Goal: Check status: Check status

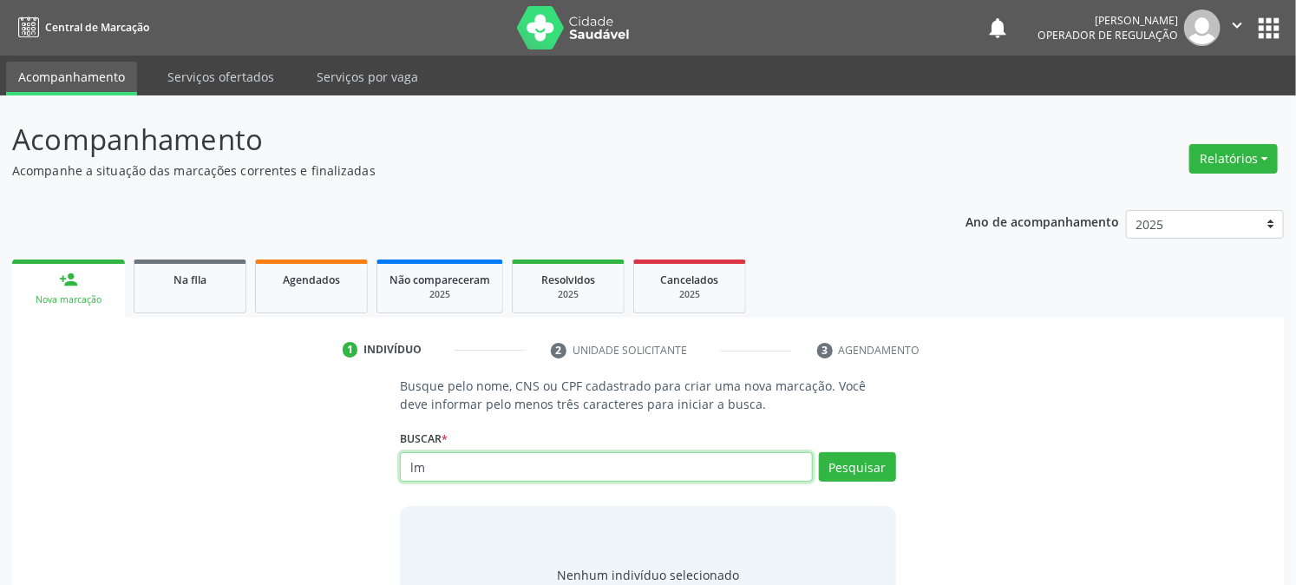
type input "l"
type input "s"
click at [533, 463] on input "07978035484" at bounding box center [606, 466] width 412 height 29
type input "0"
type input "si"
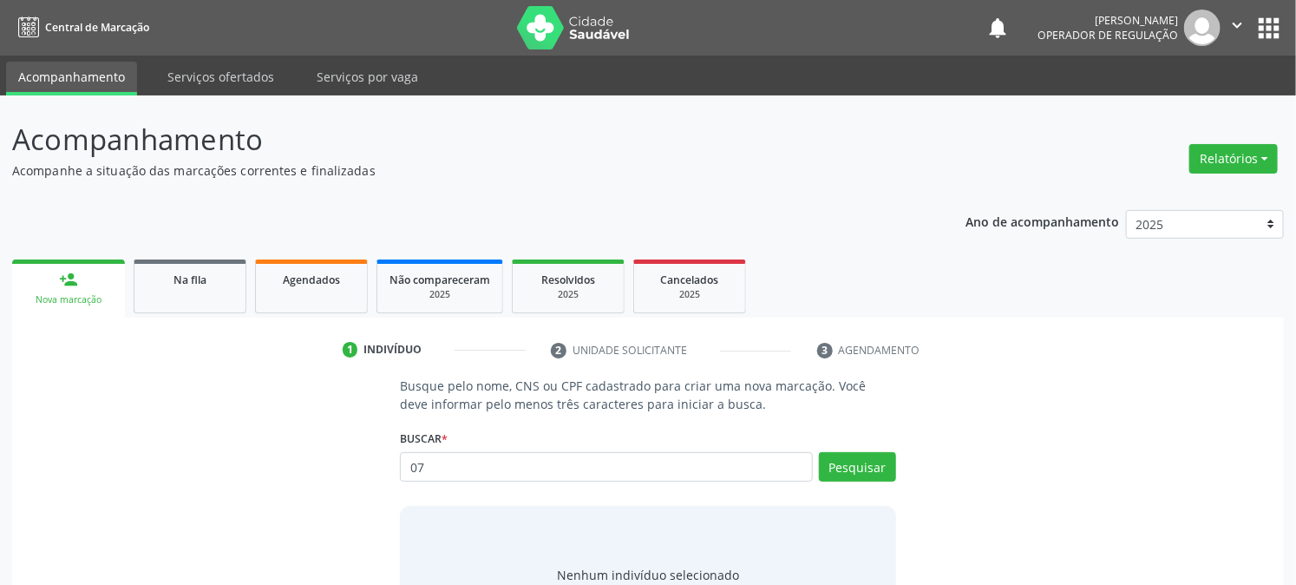
type input "0"
type input "s"
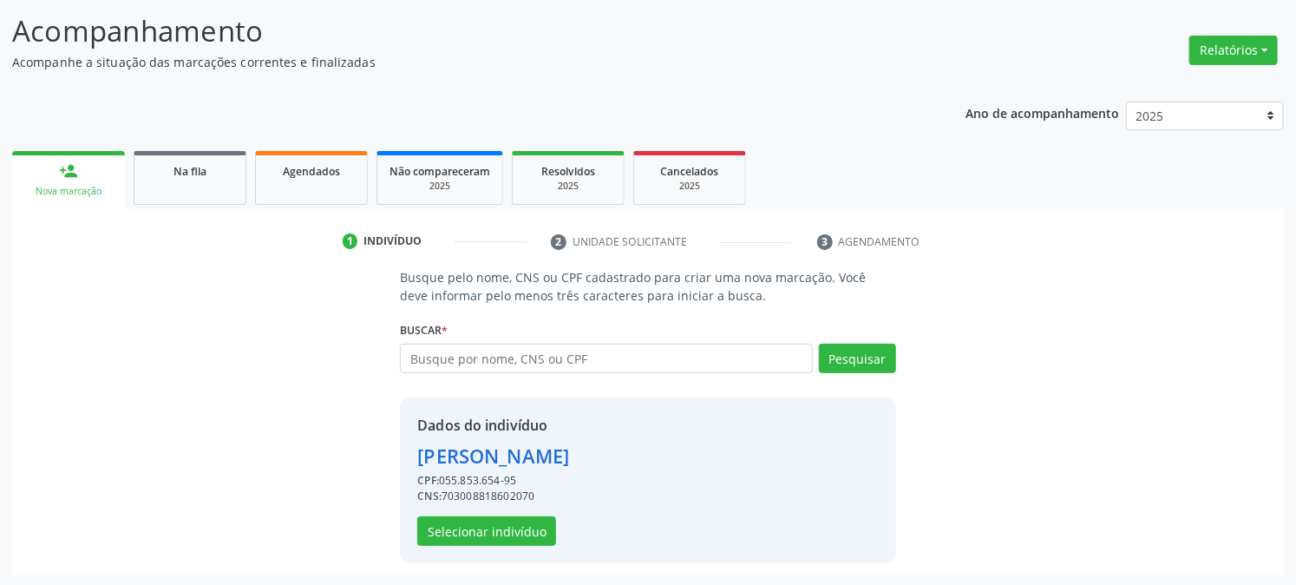
scroll to position [109, 0]
drag, startPoint x: 439, startPoint y: 472, endPoint x: 594, endPoint y: 470, distance: 155.3
click at [569, 472] on div "CPF: 055.853.654-95" at bounding box center [493, 480] width 152 height 16
copy div "055.853.654-95"
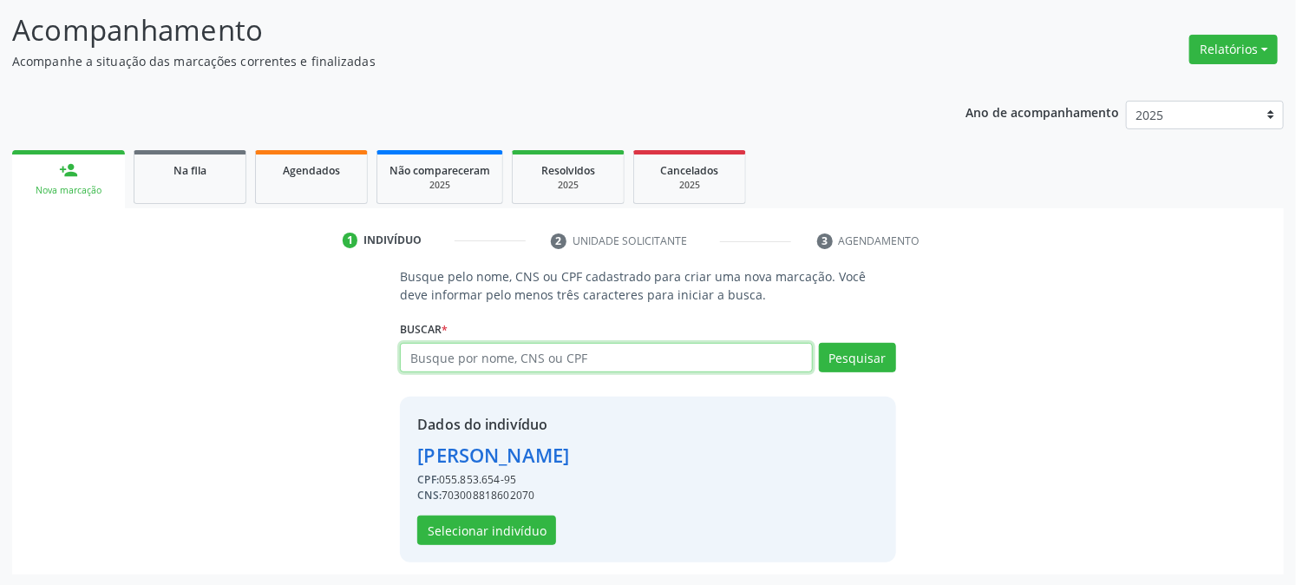
click at [517, 363] on input "text" at bounding box center [606, 357] width 412 height 29
type input "0"
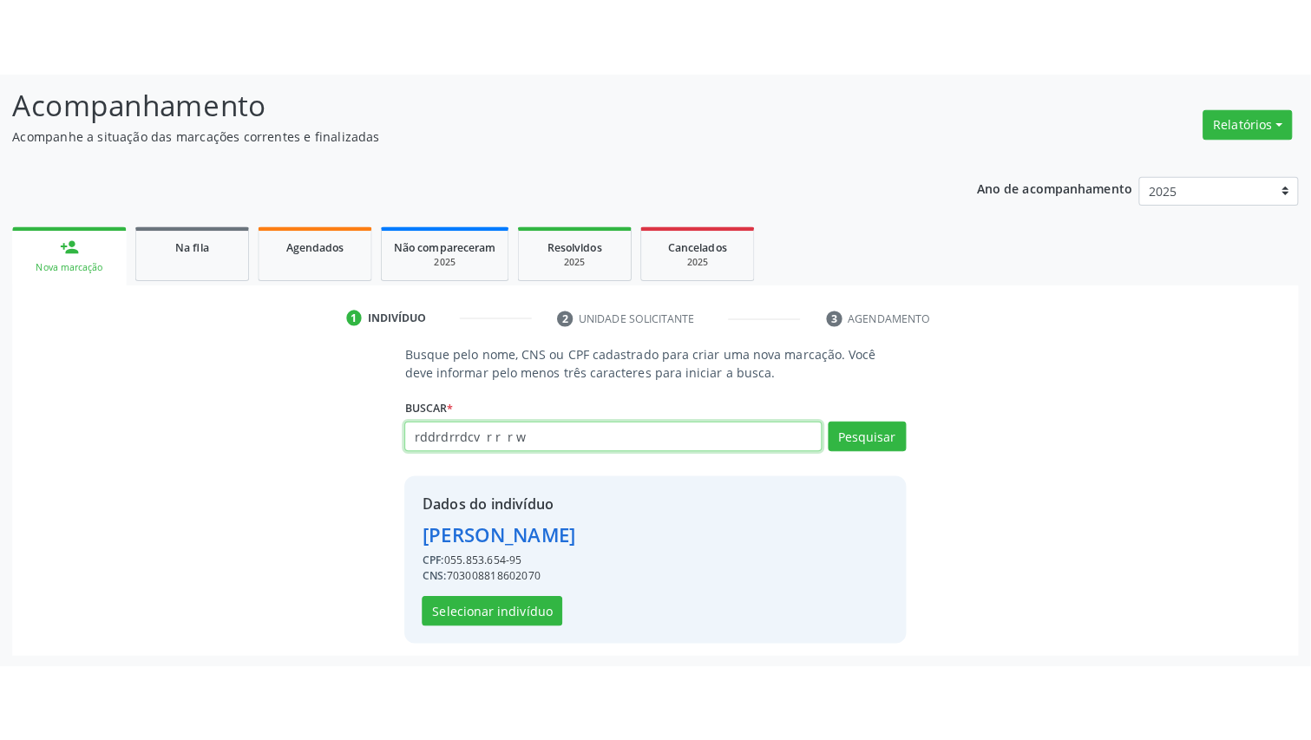
scroll to position [0, 0]
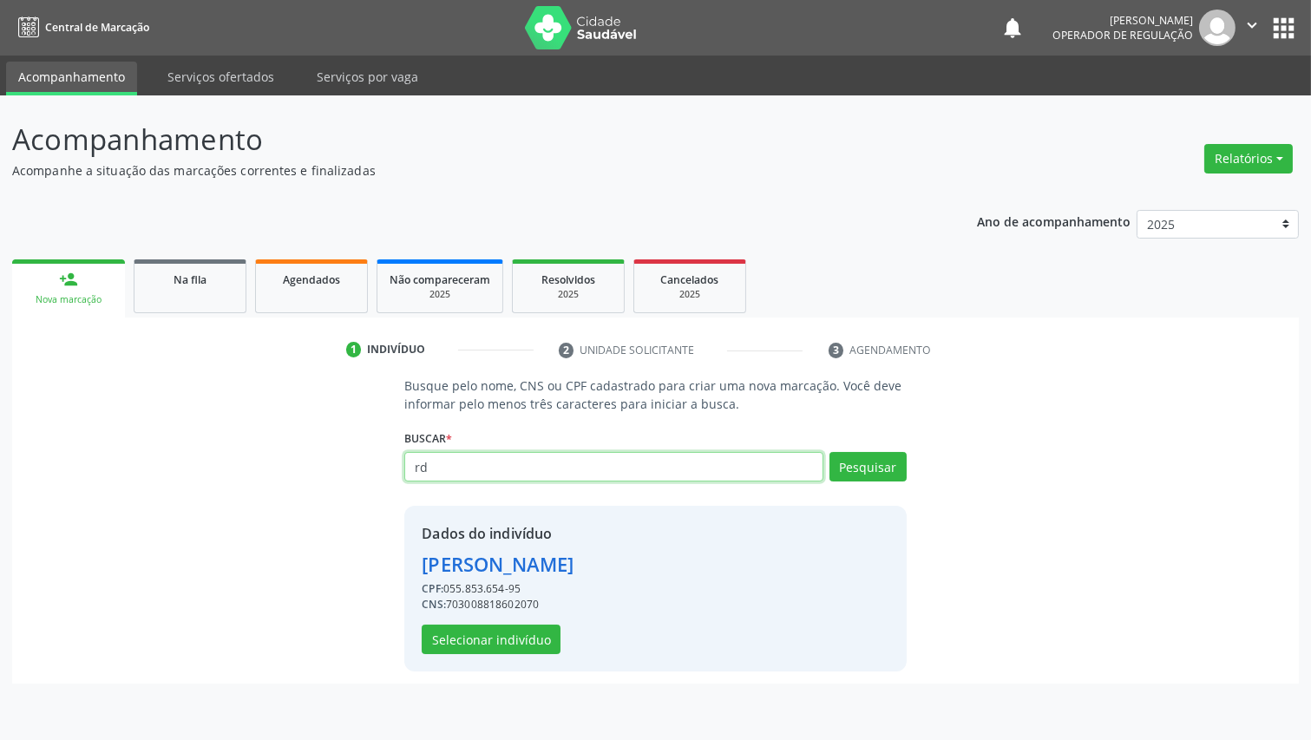
type input "r"
click at [133, 527] on div "Busque pelo nome, CNS ou CPF cadastrado para criar uma nova marcação. Você deve…" at bounding box center [655, 524] width 1262 height 294
click at [1236, 26] on button "" at bounding box center [1251, 28] width 33 height 36
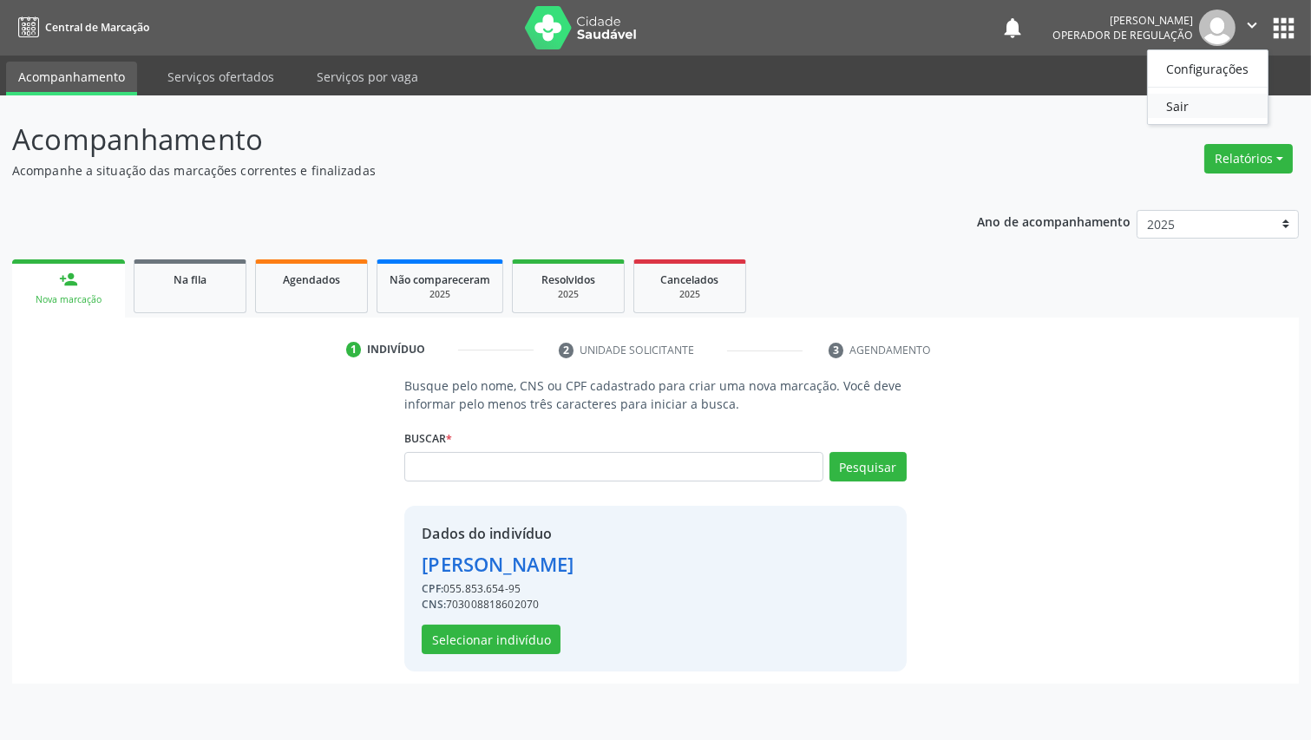
click at [1192, 100] on link "Sair" at bounding box center [1208, 106] width 120 height 24
